Goal: Transaction & Acquisition: Purchase product/service

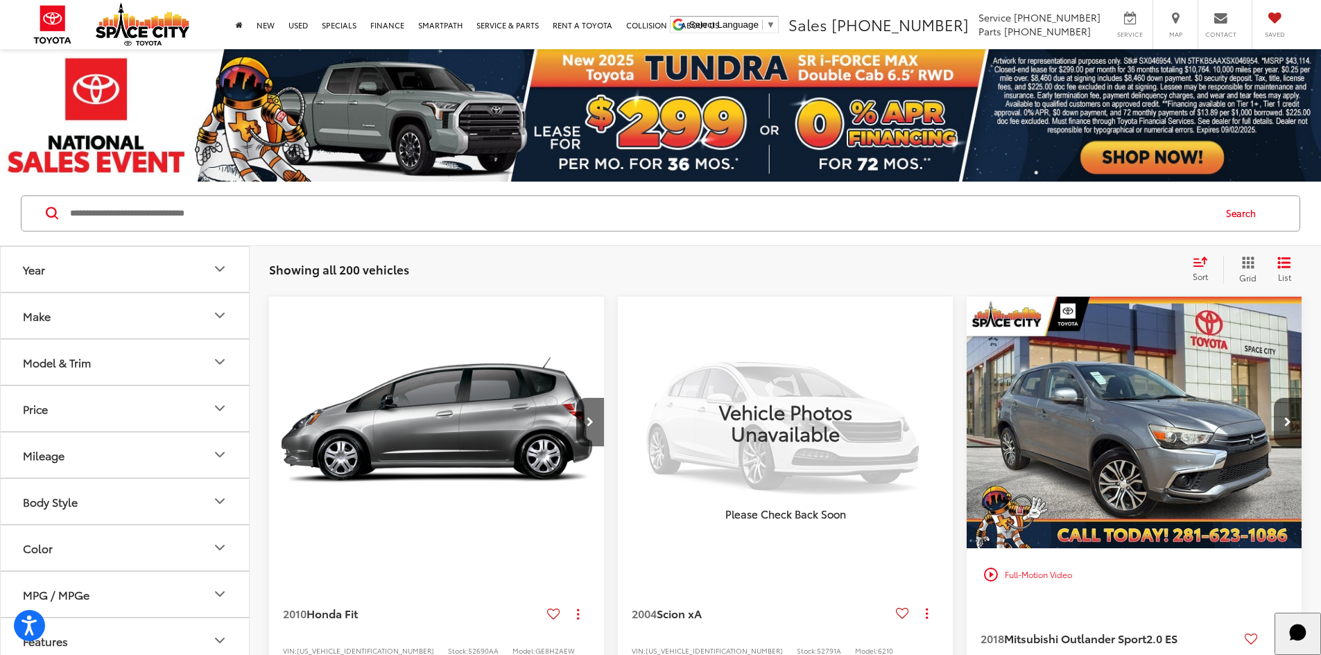
drag, startPoint x: 193, startPoint y: 230, endPoint x: 190, endPoint y: 214, distance: 16.9
click at [191, 223] on div "honda fit honda with bluetooth® honda odyssey honda passport honda with alloy w…" at bounding box center [661, 214] width 1280 height 36
click at [190, 214] on input "Search by Make, Model, or Keyword" at bounding box center [641, 213] width 1144 height 33
type input "*******"
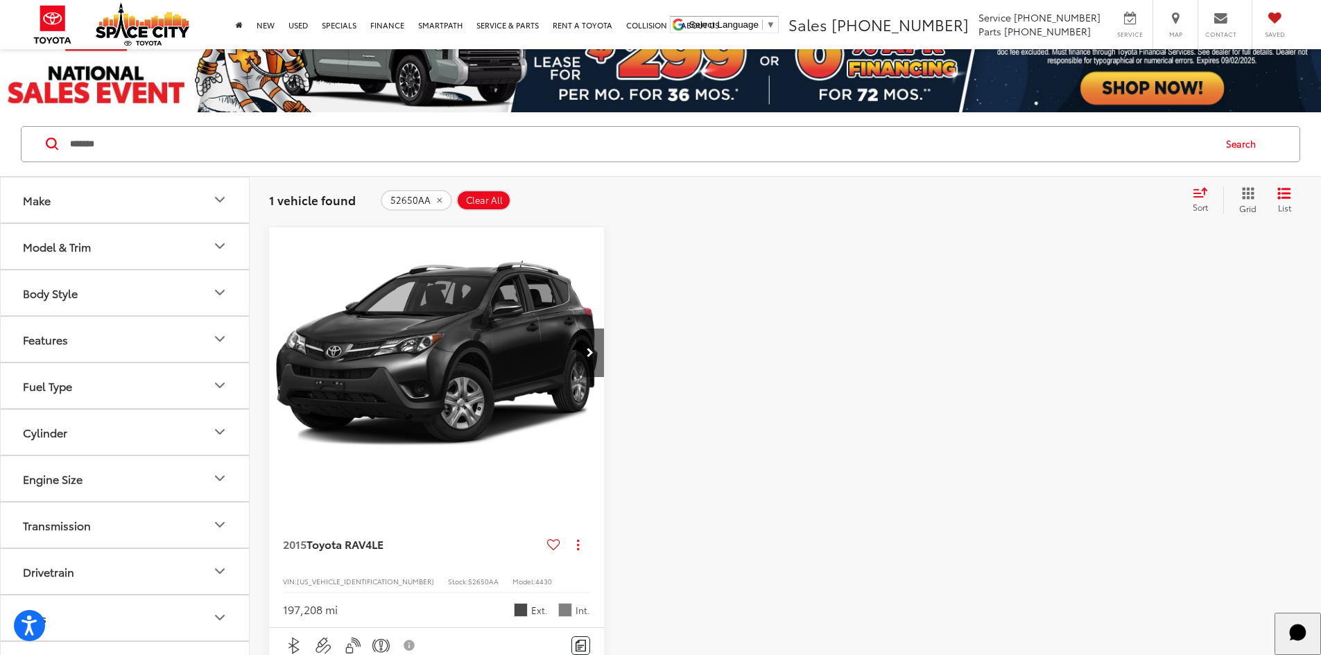
scroll to position [139, 0]
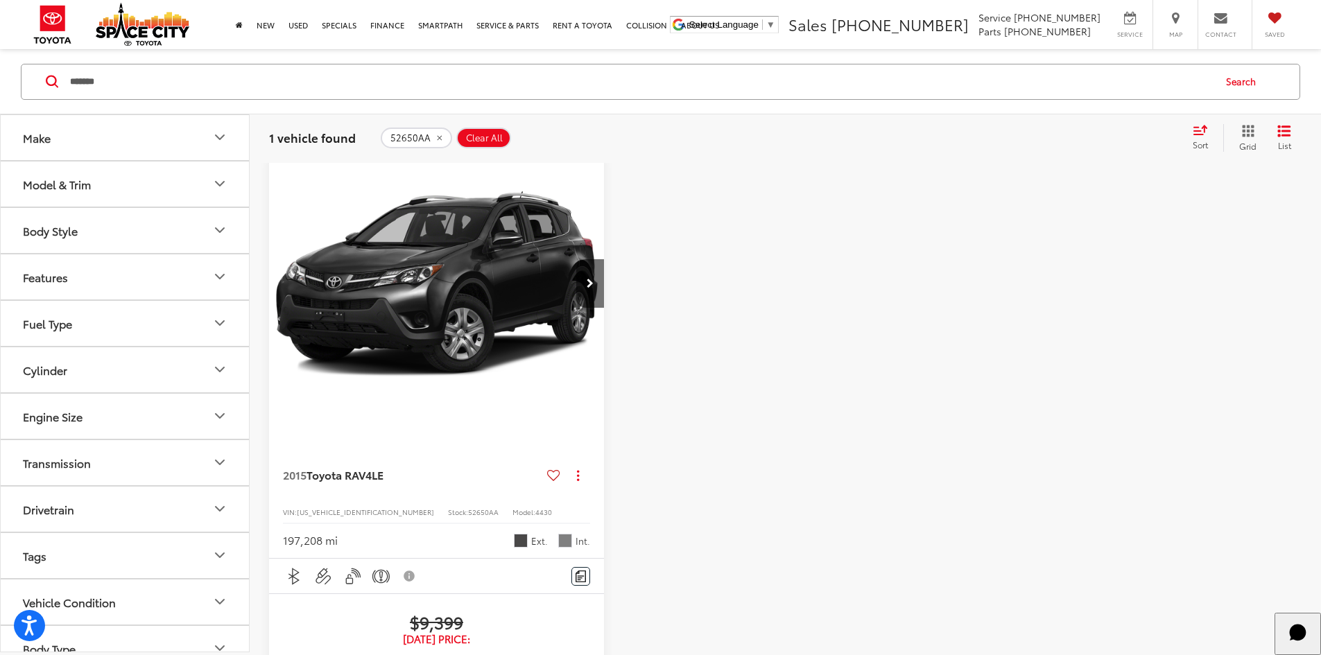
drag, startPoint x: 132, startPoint y: 76, endPoint x: 22, endPoint y: 70, distance: 110.4
click at [10, 72] on div "******* ******* Search" at bounding box center [660, 81] width 1321 height 64
type input "******"
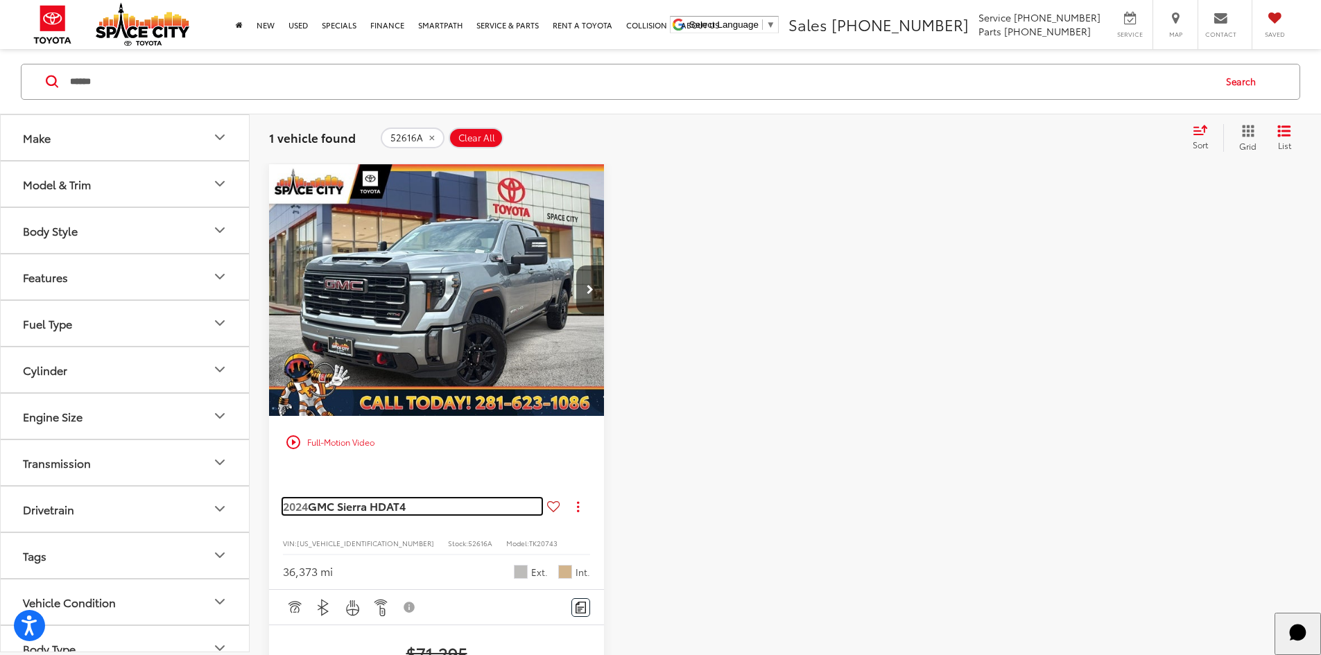
click at [381, 498] on span "GMC Sierra HD" at bounding box center [347, 506] width 78 height 16
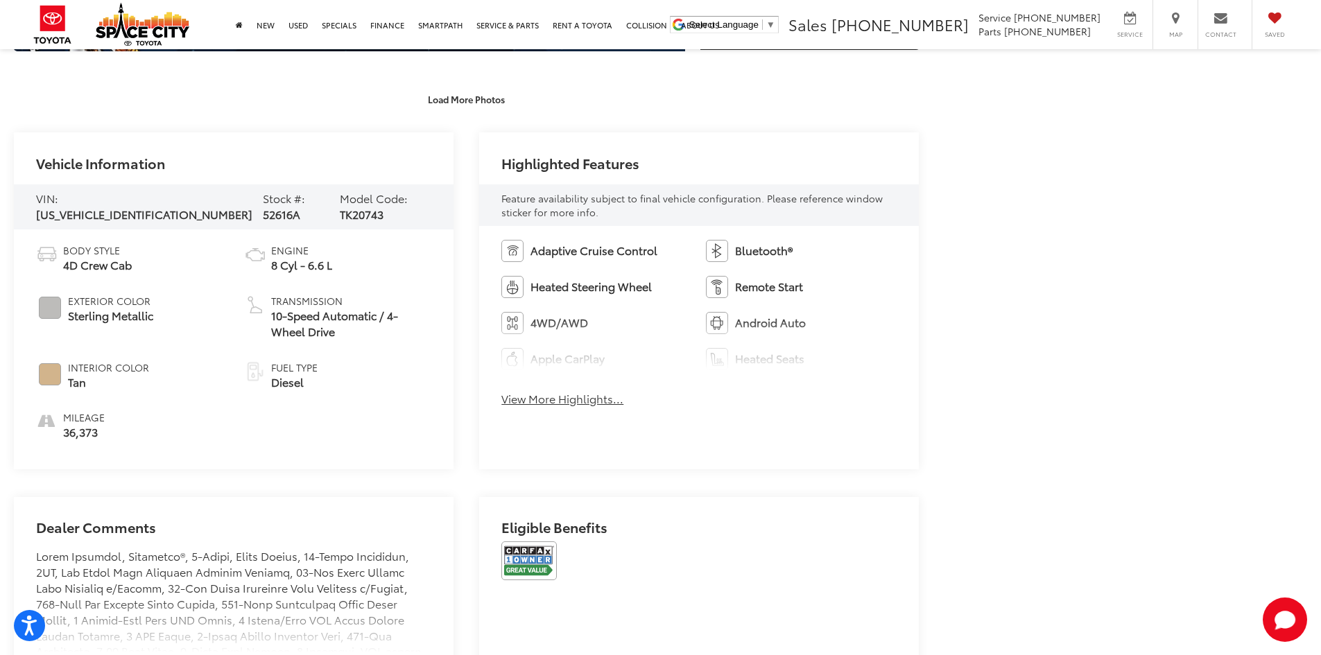
scroll to position [694, 0]
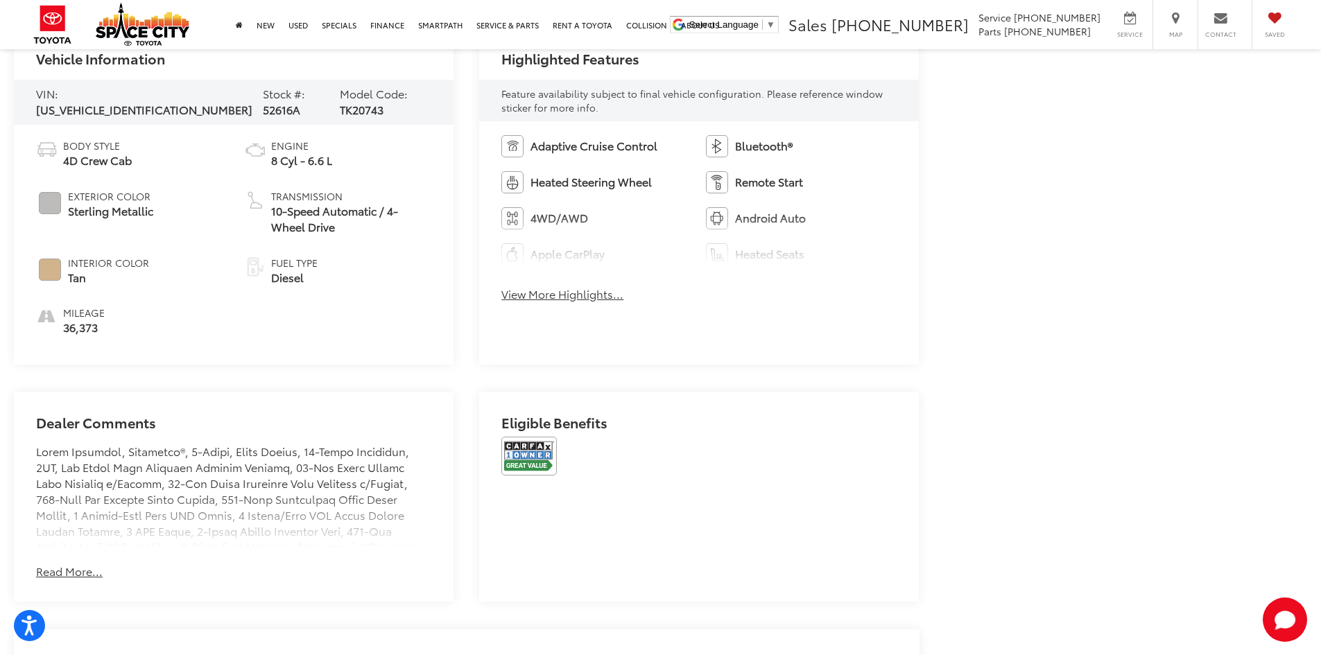
click at [605, 293] on button "View More Highlights..." at bounding box center [562, 294] width 122 height 16
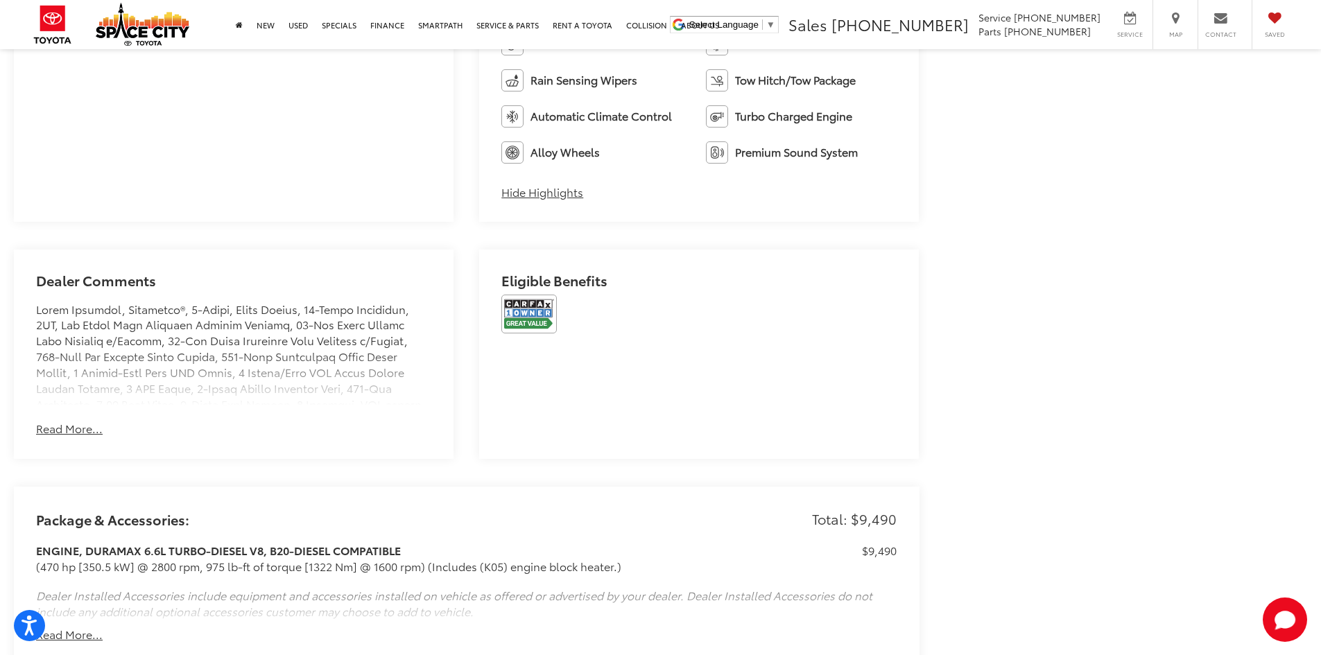
scroll to position [1248, 0]
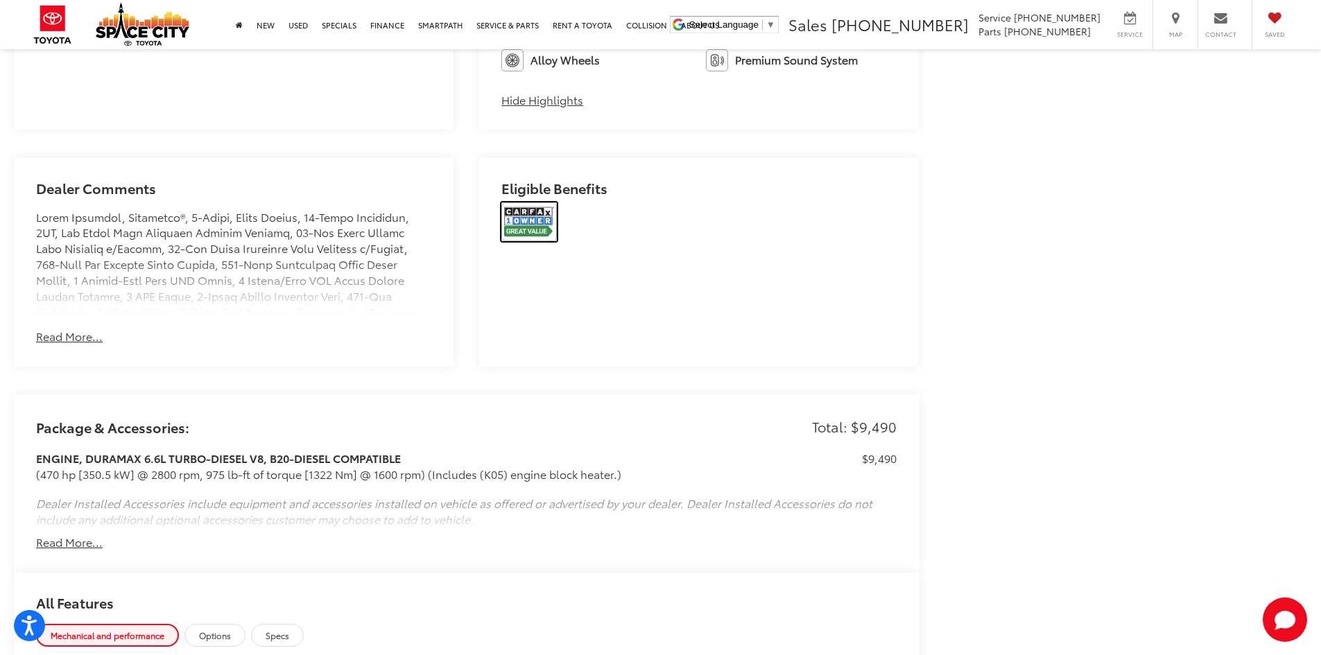
click at [522, 217] on img at bounding box center [528, 222] width 55 height 39
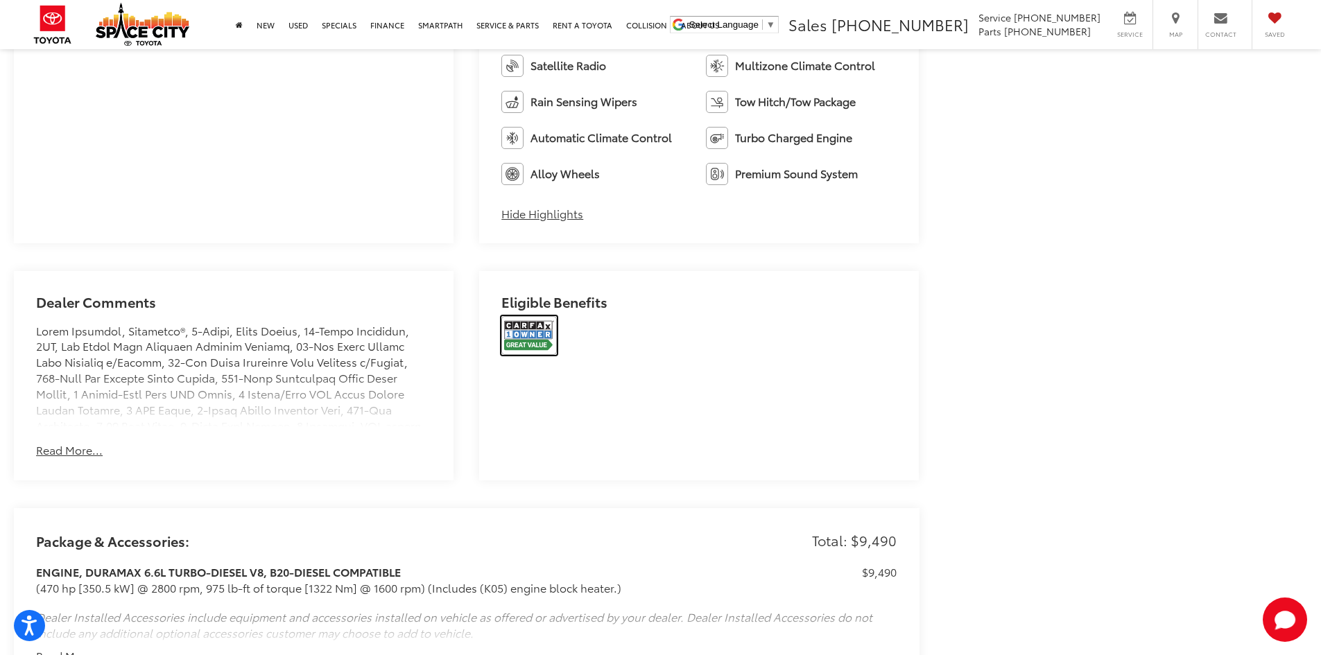
scroll to position [1040, 0]
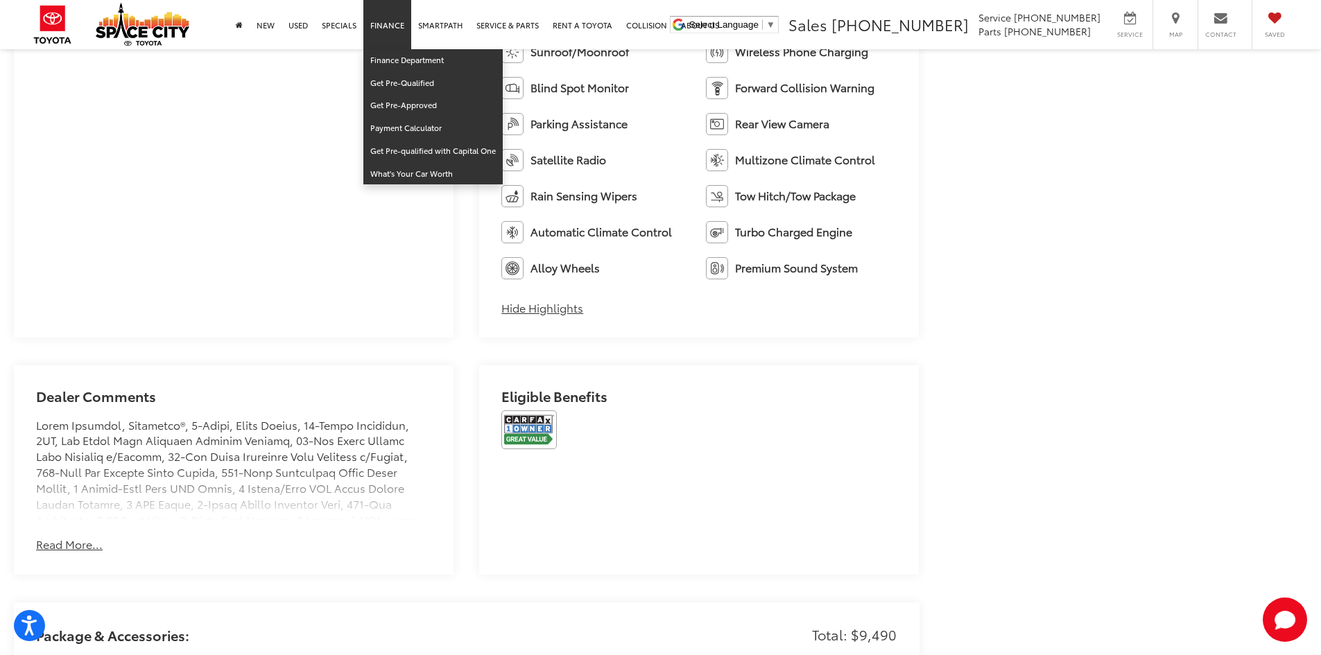
click at [399, 24] on link "Finance" at bounding box center [387, 24] width 48 height 49
click at [407, 82] on link "Get Pre-Qualified" at bounding box center [432, 83] width 139 height 23
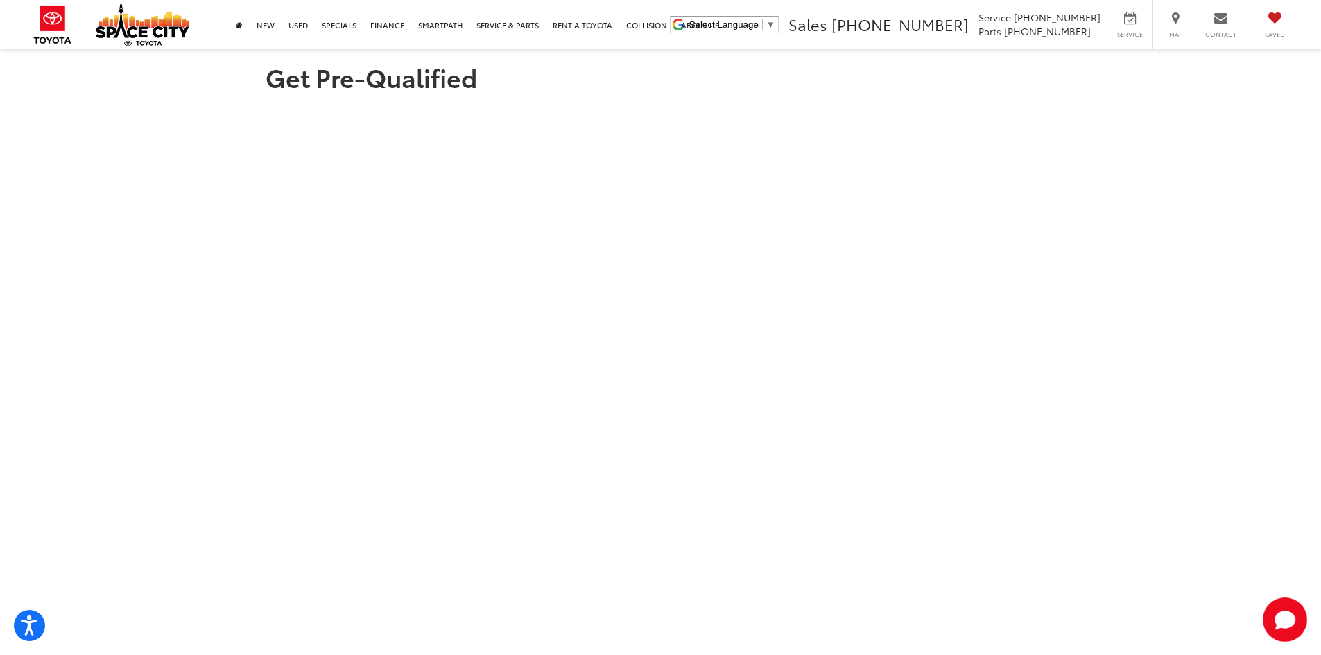
click at [182, 128] on section "Get Pre-Qualified" at bounding box center [660, 421] width 1321 height 745
click at [157, 467] on section "Get Pre-Qualified" at bounding box center [660, 421] width 1321 height 745
